Goal: Find specific page/section: Find specific page/section

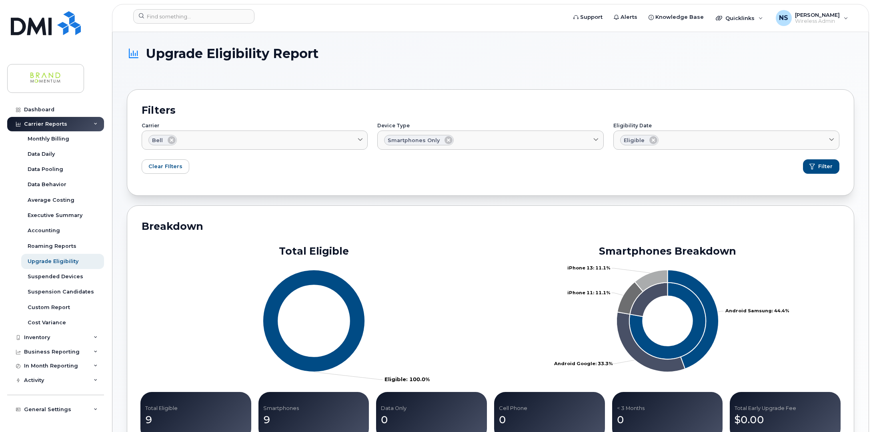
scroll to position [367, 0]
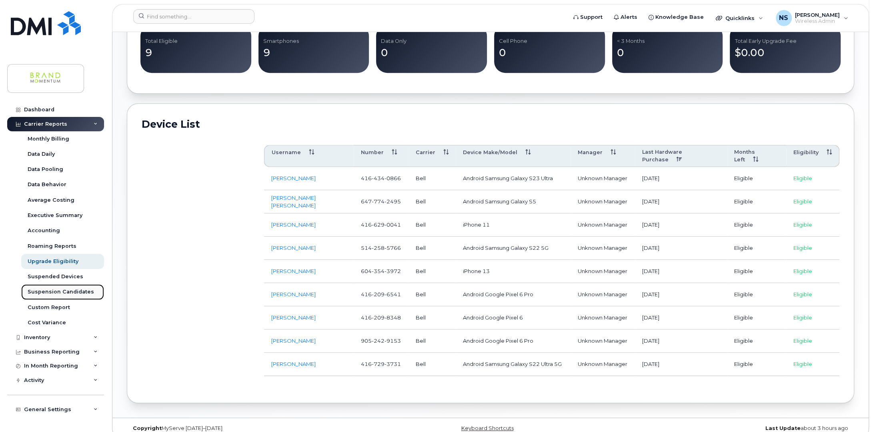
click at [42, 292] on div "Suspension Candidates" at bounding box center [61, 291] width 66 height 7
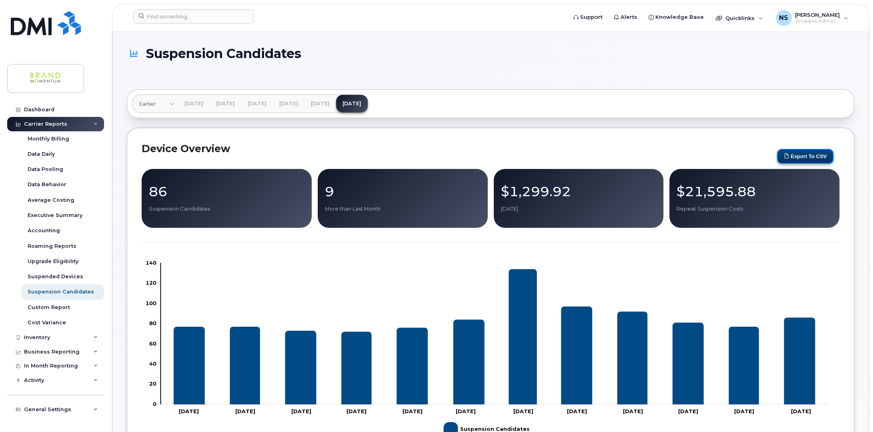
click at [797, 156] on button "Export to CSV" at bounding box center [805, 156] width 56 height 15
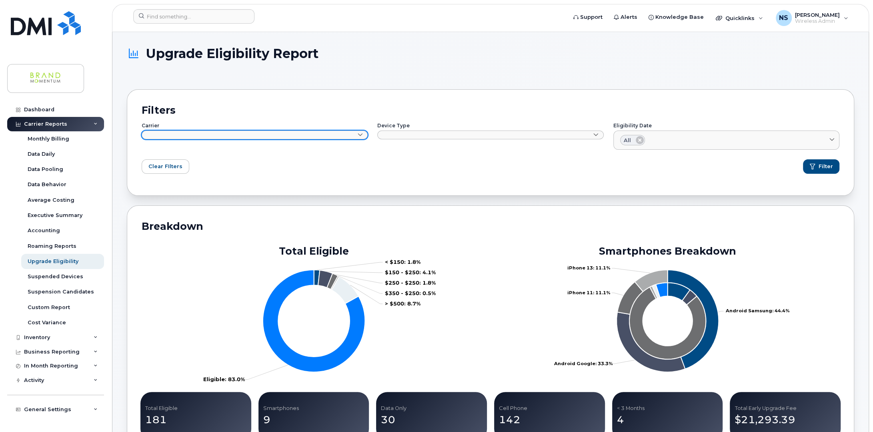
click at [209, 134] on link at bounding box center [255, 134] width 226 height 9
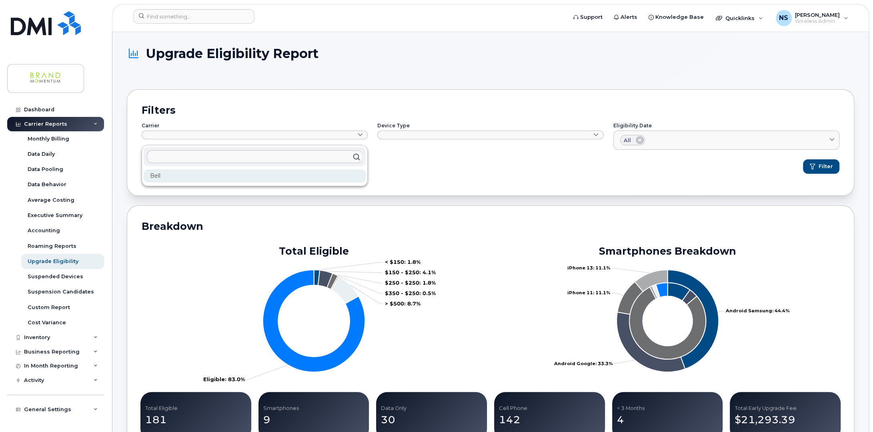
click at [183, 173] on div "Bell" at bounding box center [255, 175] width 222 height 13
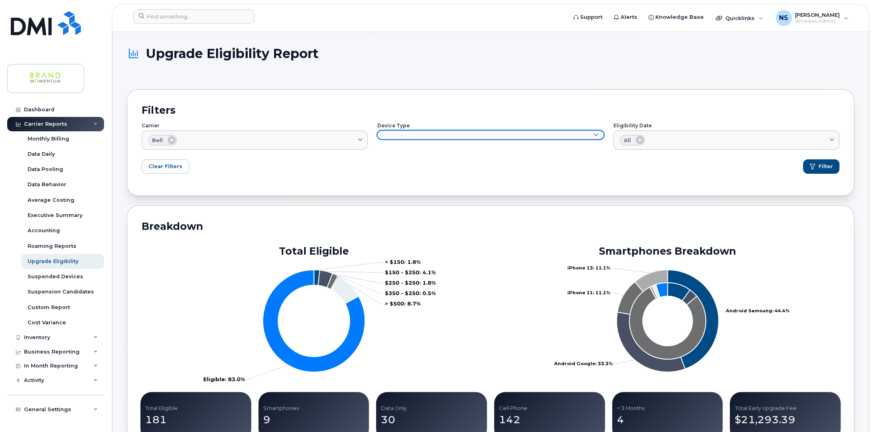
click at [423, 134] on link at bounding box center [490, 134] width 226 height 9
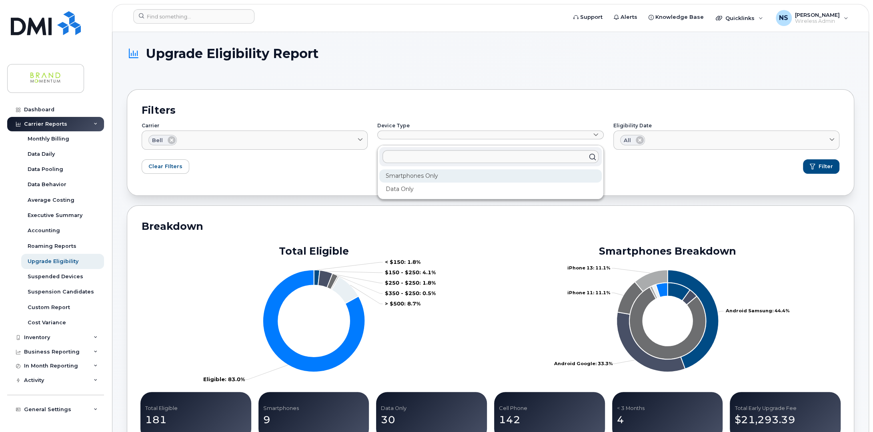
click at [404, 170] on div "Smartphones Only" at bounding box center [490, 175] width 222 height 13
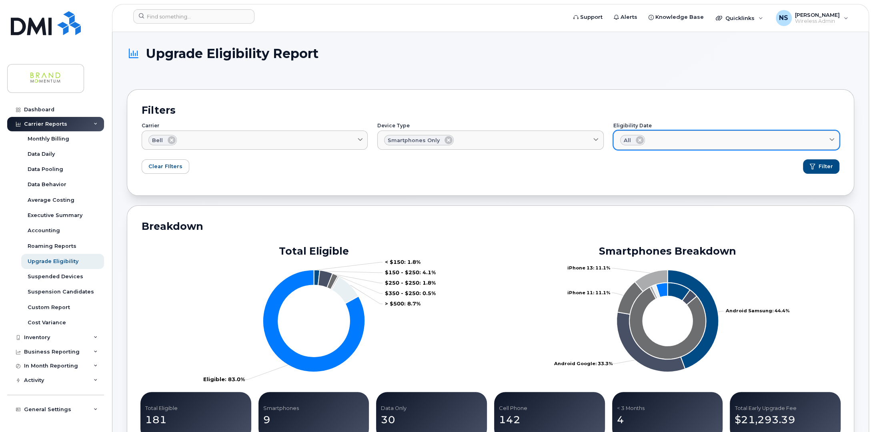
click at [635, 142] on div "All" at bounding box center [632, 140] width 25 height 10
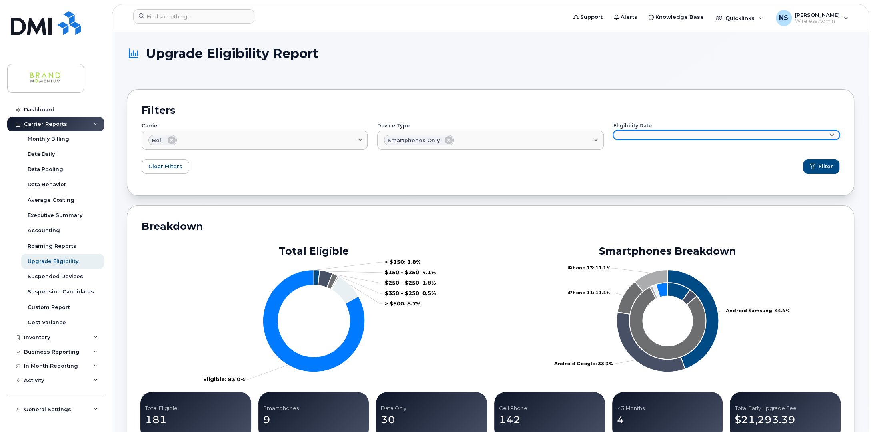
click at [696, 136] on link at bounding box center [727, 134] width 226 height 9
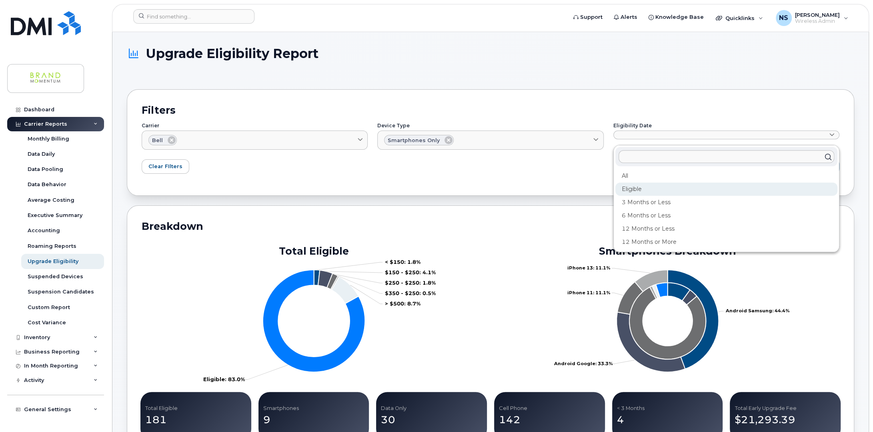
click at [651, 209] on div "Eligible" at bounding box center [727, 215] width 222 height 13
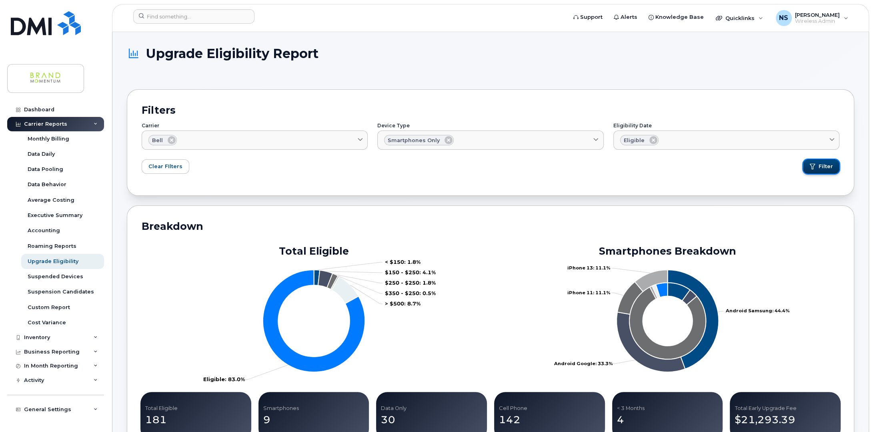
click at [825, 167] on span "Filter" at bounding box center [826, 166] width 14 height 7
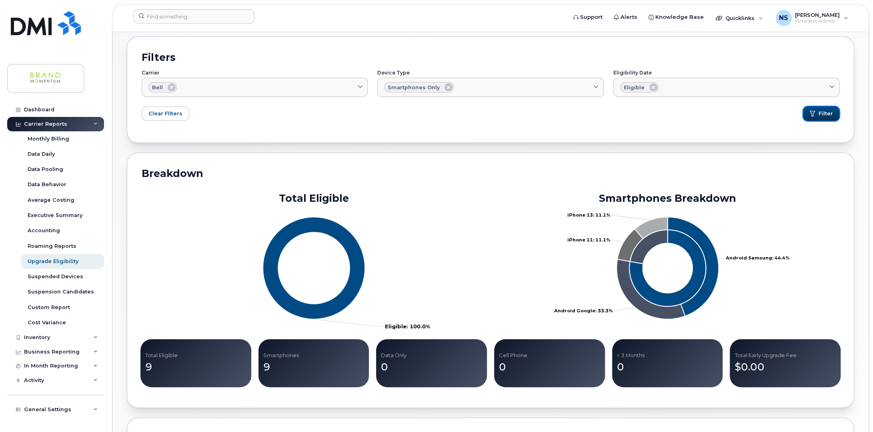
scroll to position [47, 0]
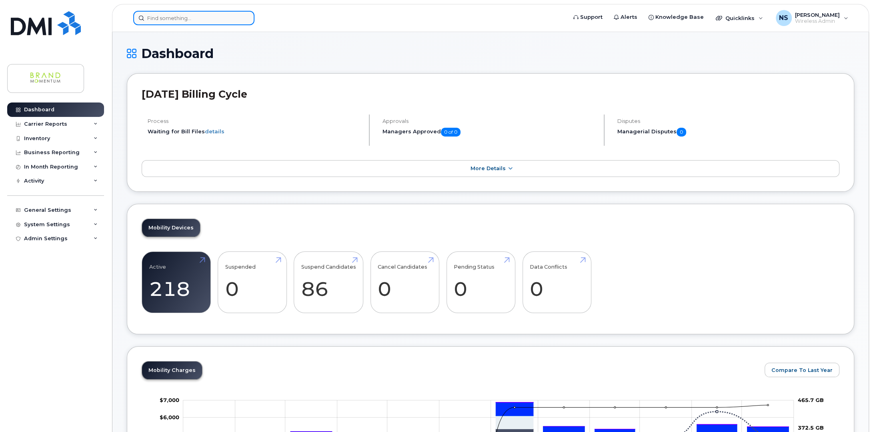
click at [202, 13] on input at bounding box center [193, 18] width 121 height 14
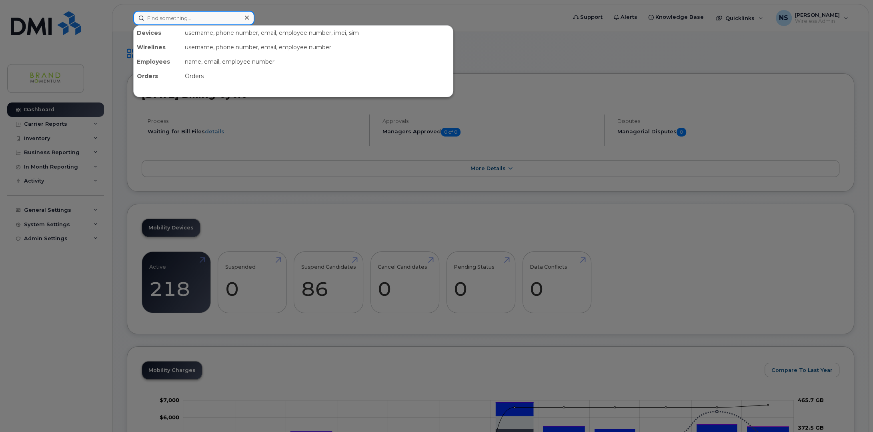
paste input "7789524342"
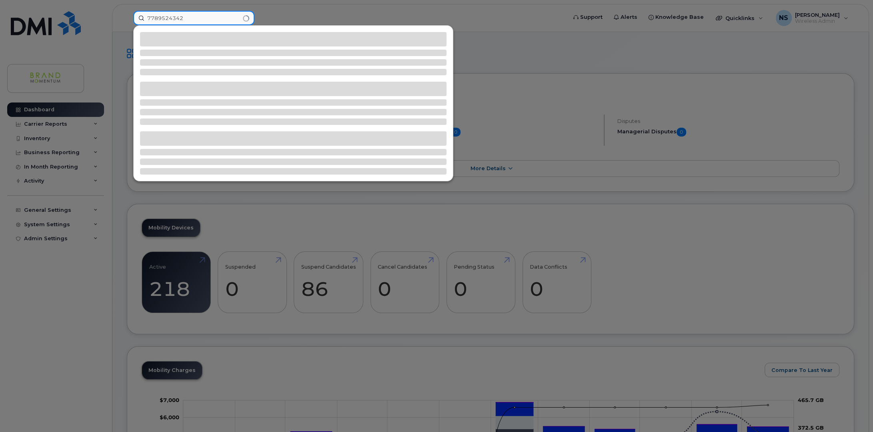
type input "7789524342"
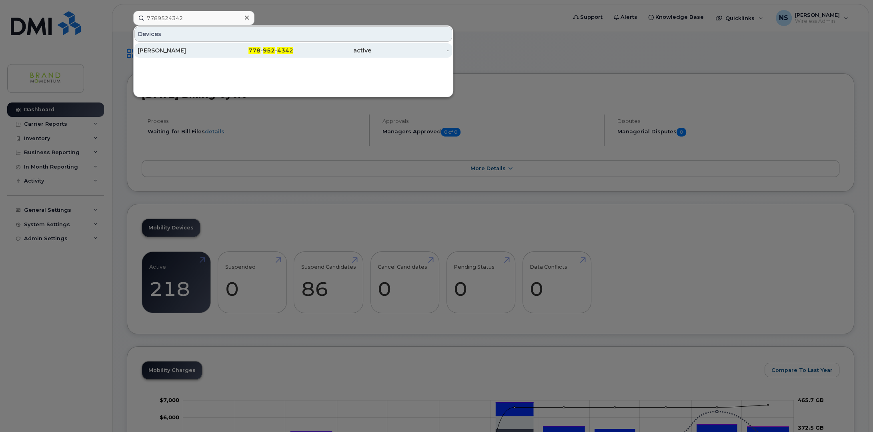
click at [167, 52] on div "[PERSON_NAME]" at bounding box center [177, 50] width 78 height 8
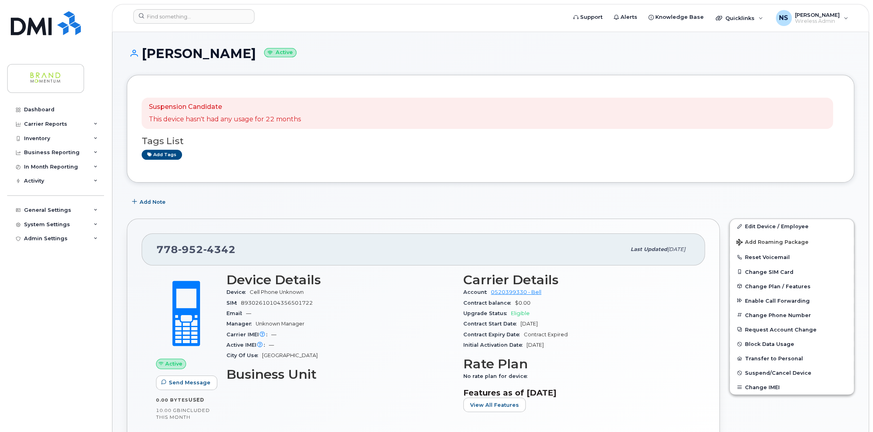
click at [395, 198] on div "Add Note" at bounding box center [491, 202] width 728 height 14
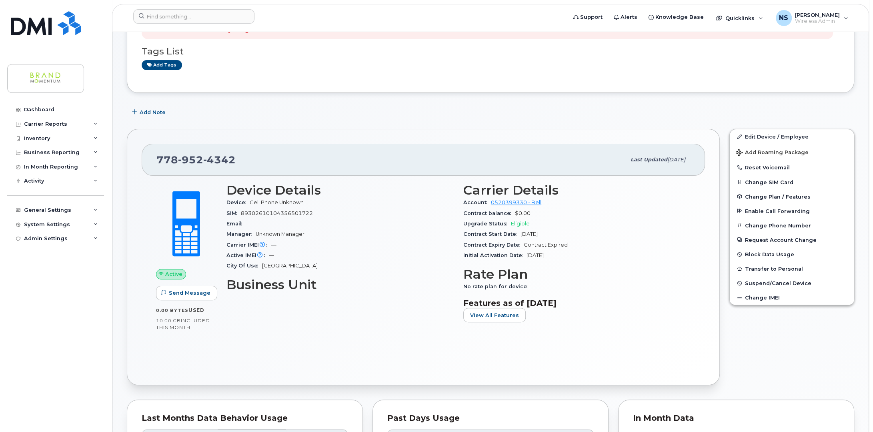
scroll to position [120, 0]
